Goal: Task Accomplishment & Management: Use online tool/utility

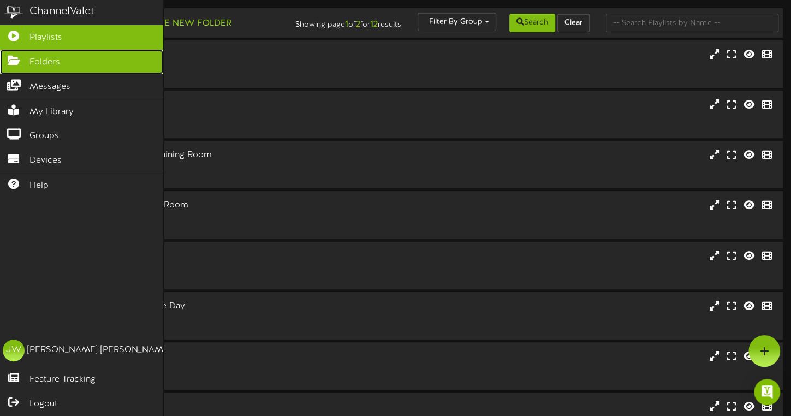
click at [51, 63] on span "Folders" at bounding box center [44, 62] width 31 height 13
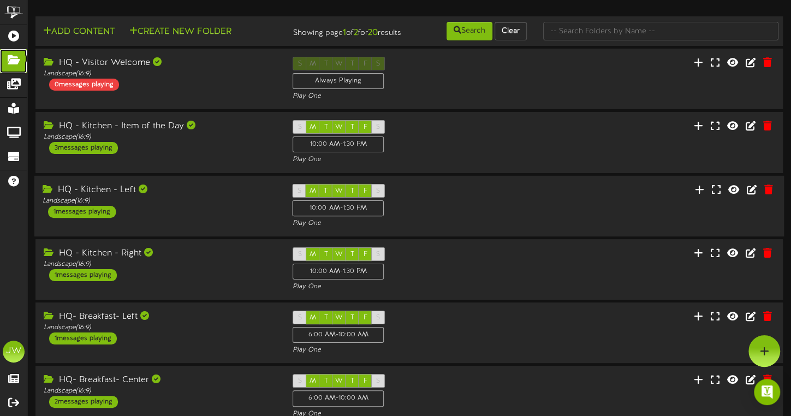
scroll to position [316, 0]
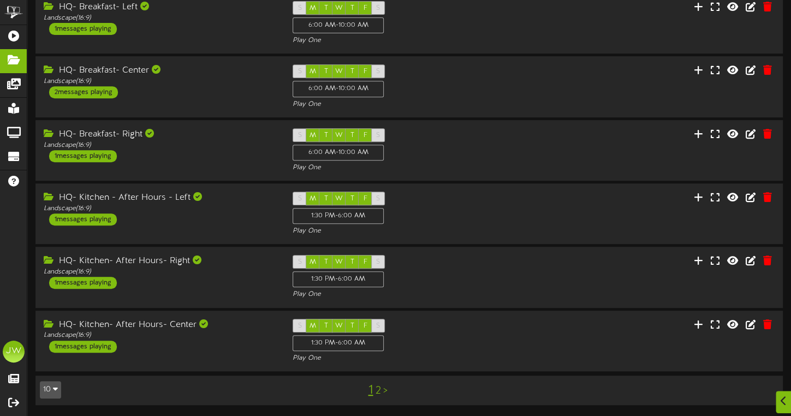
click at [377, 394] on link "2" at bounding box center [377, 391] width 5 height 12
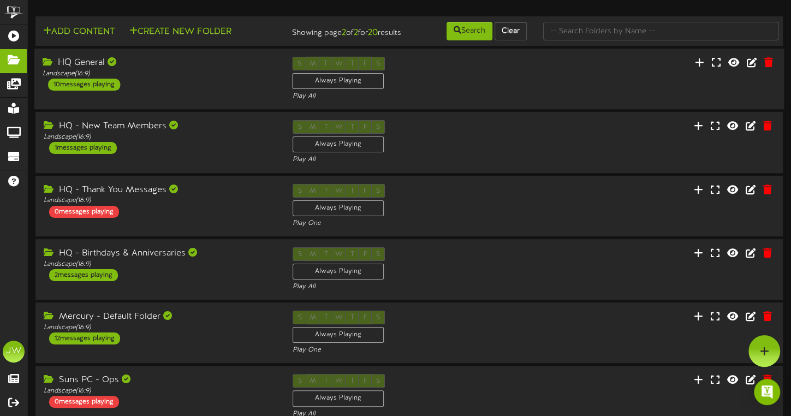
click at [86, 69] on div "HQ General" at bounding box center [160, 63] width 234 height 13
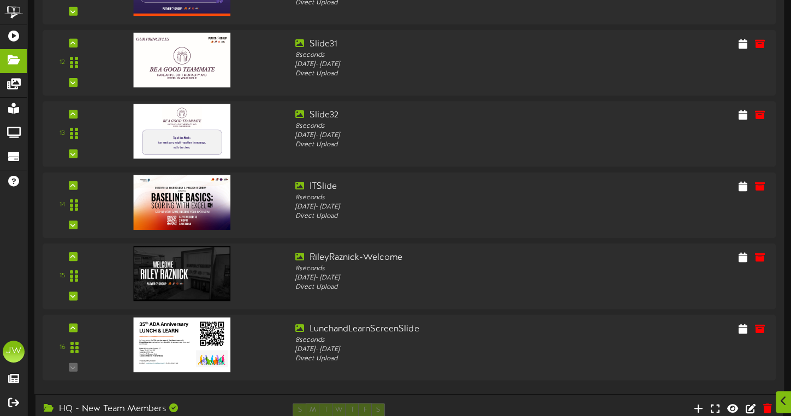
scroll to position [968, 0]
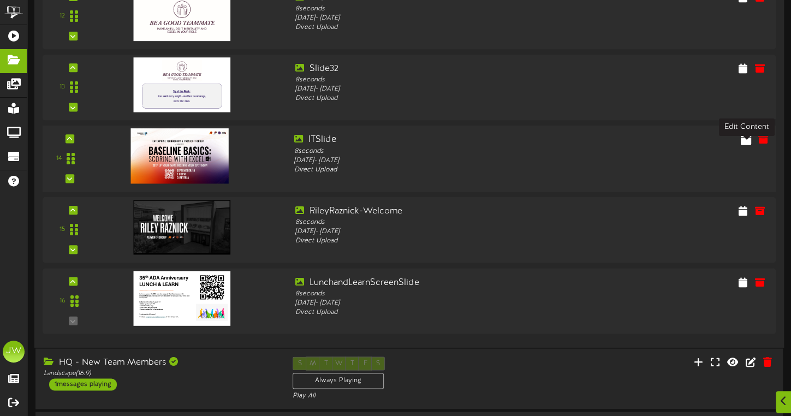
click at [744, 145] on icon at bounding box center [746, 139] width 10 height 12
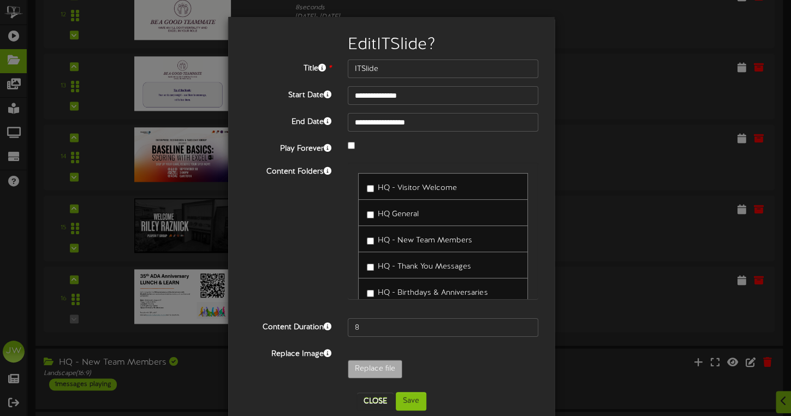
click at [378, 238] on span "HQ - New Team Members" at bounding box center [425, 240] width 94 height 8
type input "**********"
click at [447, 371] on div "ITSlide.jpg" at bounding box center [443, 372] width 207 height 24
click at [408, 401] on button "Save" at bounding box center [411, 401] width 31 height 19
